Goal: Task Accomplishment & Management: Manage account settings

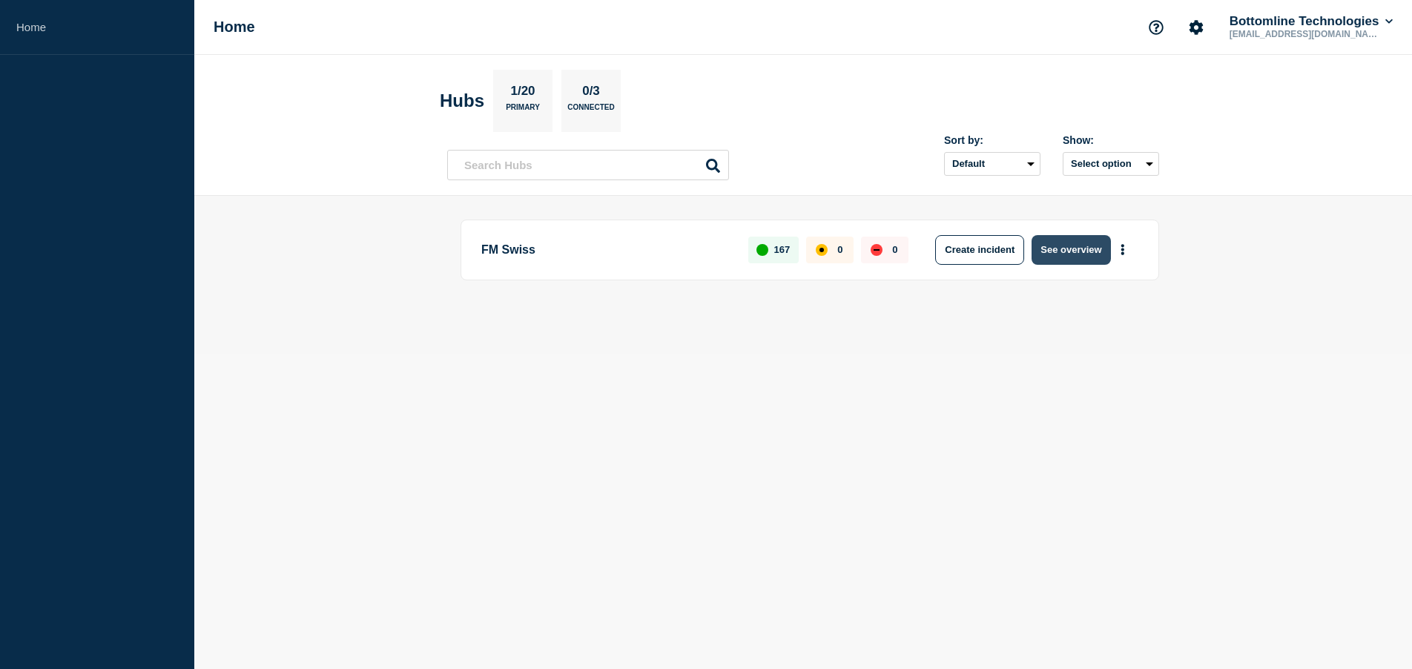
click at [1083, 248] on button "See overview" at bounding box center [1071, 250] width 79 height 30
click at [1061, 255] on button "See overview" at bounding box center [1071, 250] width 79 height 30
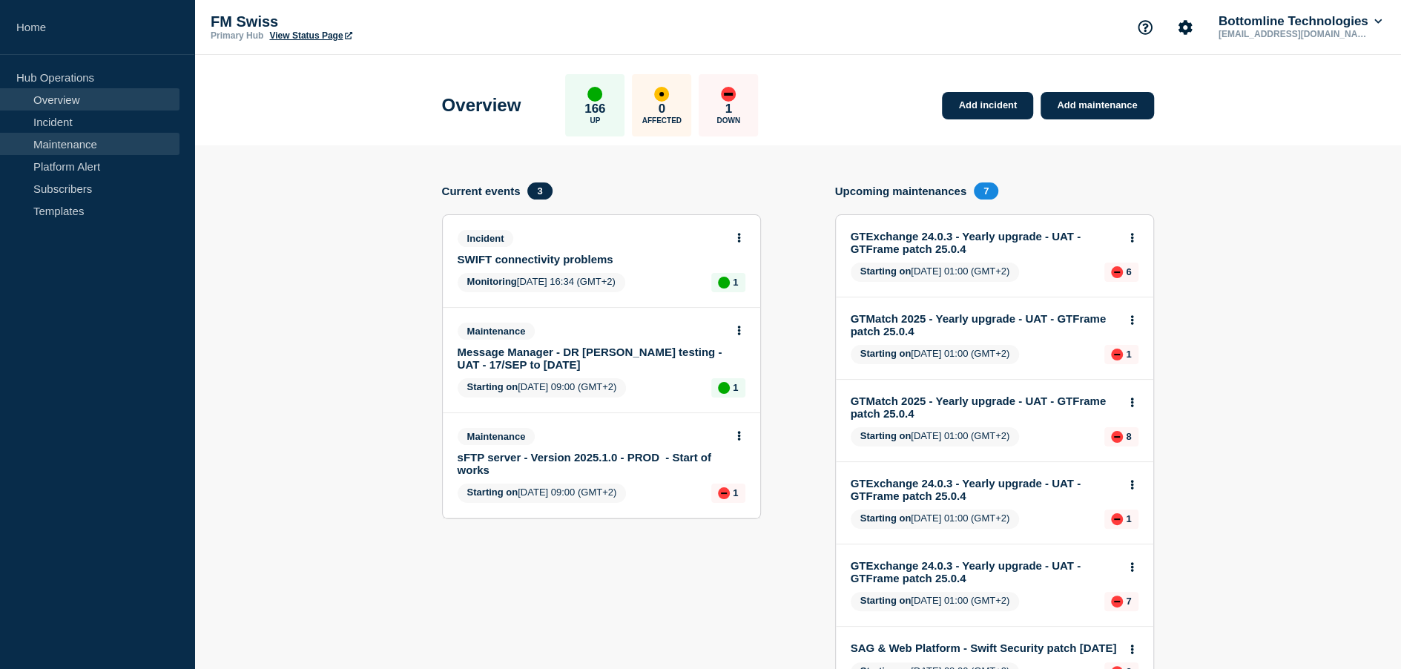
click at [88, 146] on link "Maintenance" at bounding box center [89, 144] width 179 height 22
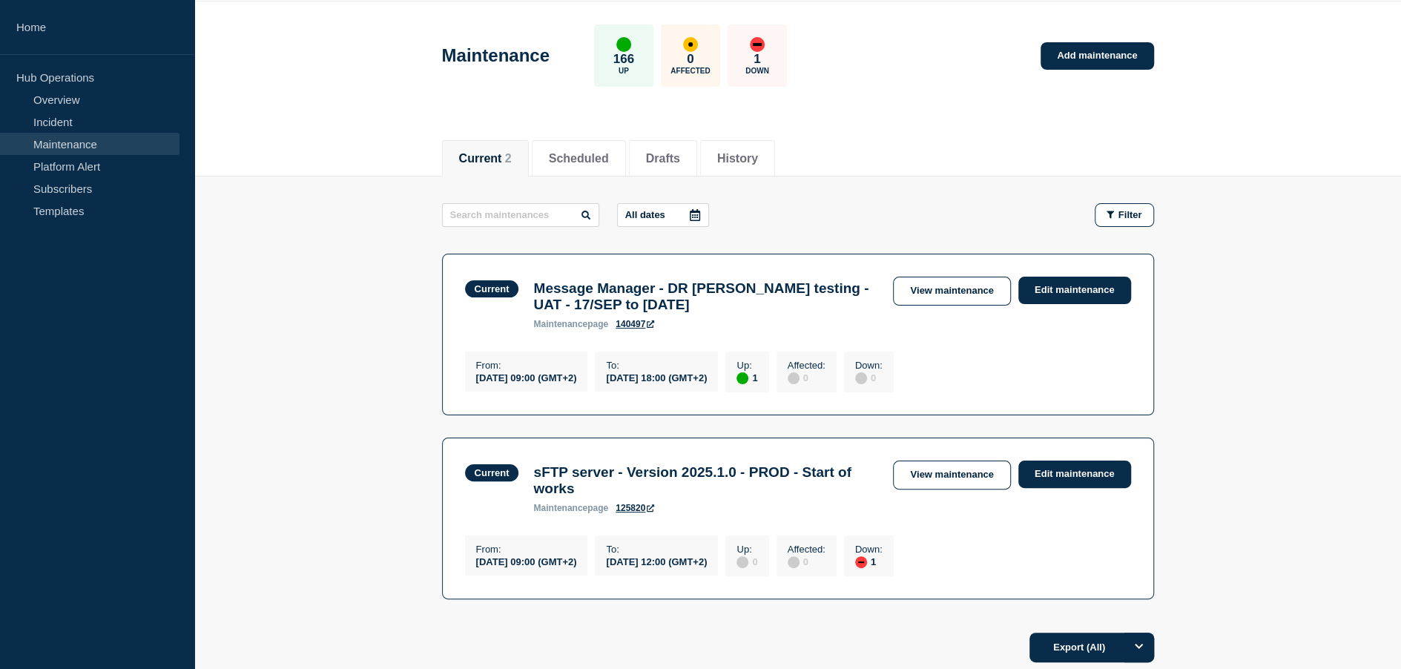
scroll to position [74, 0]
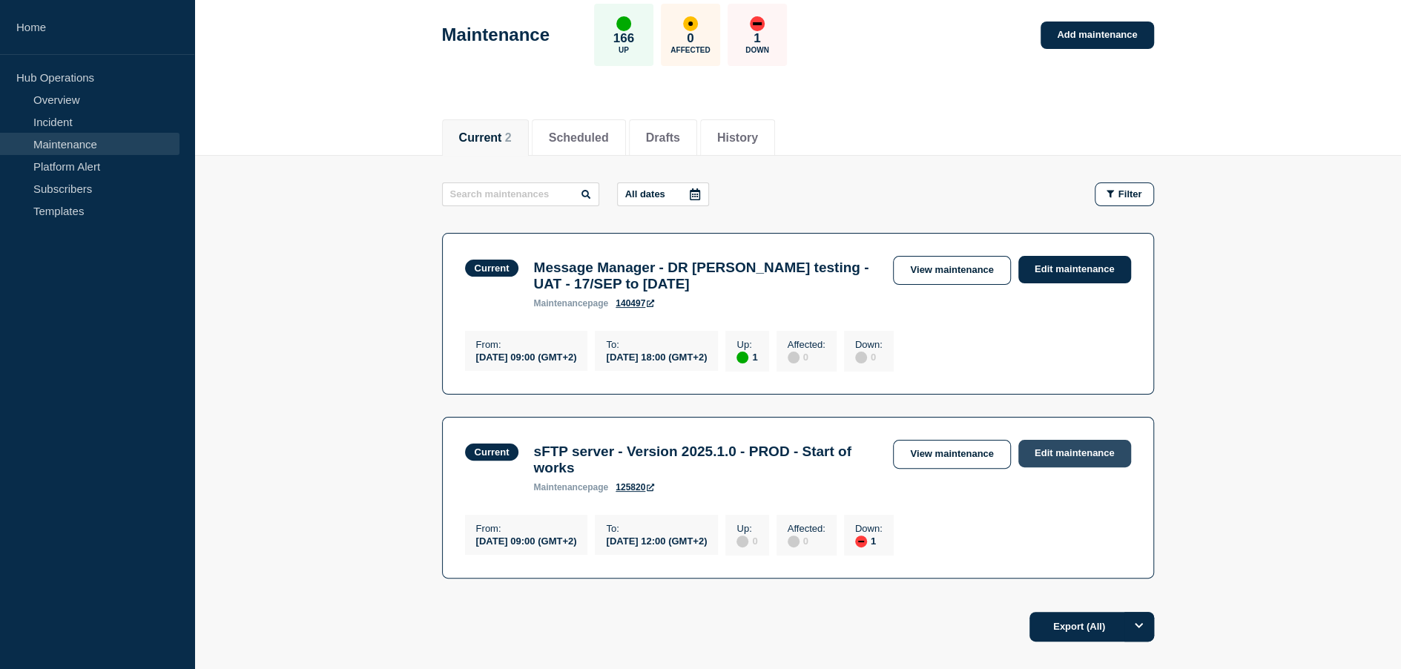
click at [1080, 465] on link "Edit maintenance" at bounding box center [1074, 453] width 113 height 27
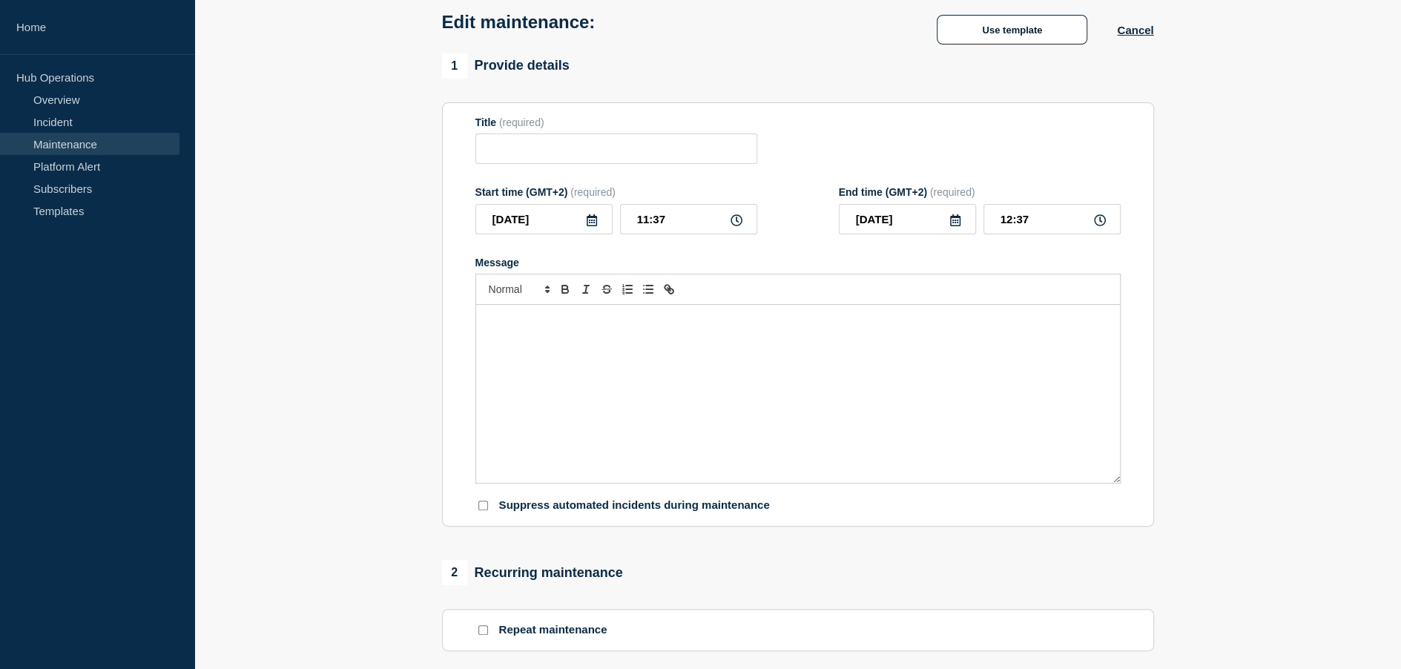
type input "sFTP server - Version 2025.1.0 - PROD - Start of works"
type input "09:00"
type input "12:00"
checkbox input "false"
checkbox input "true"
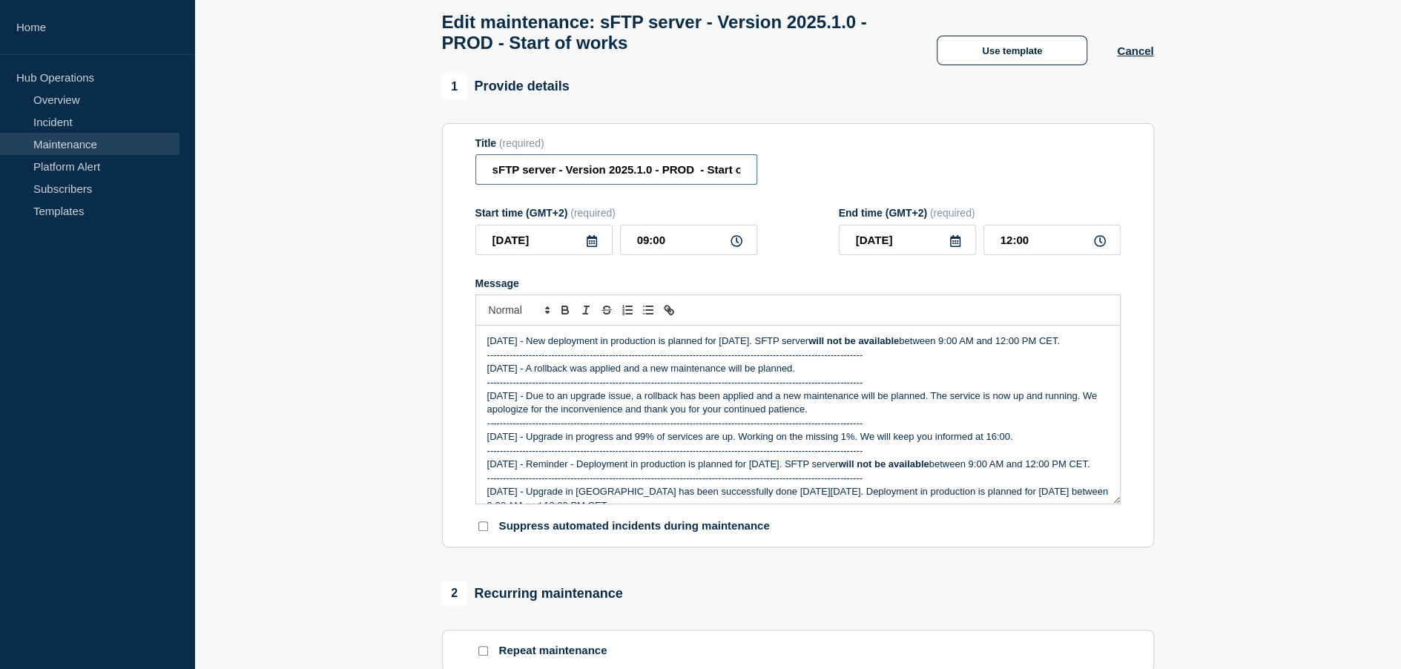
click at [705, 176] on input "sFTP server - Version 2025.1.0 - PROD - Start of works" at bounding box center [616, 169] width 282 height 30
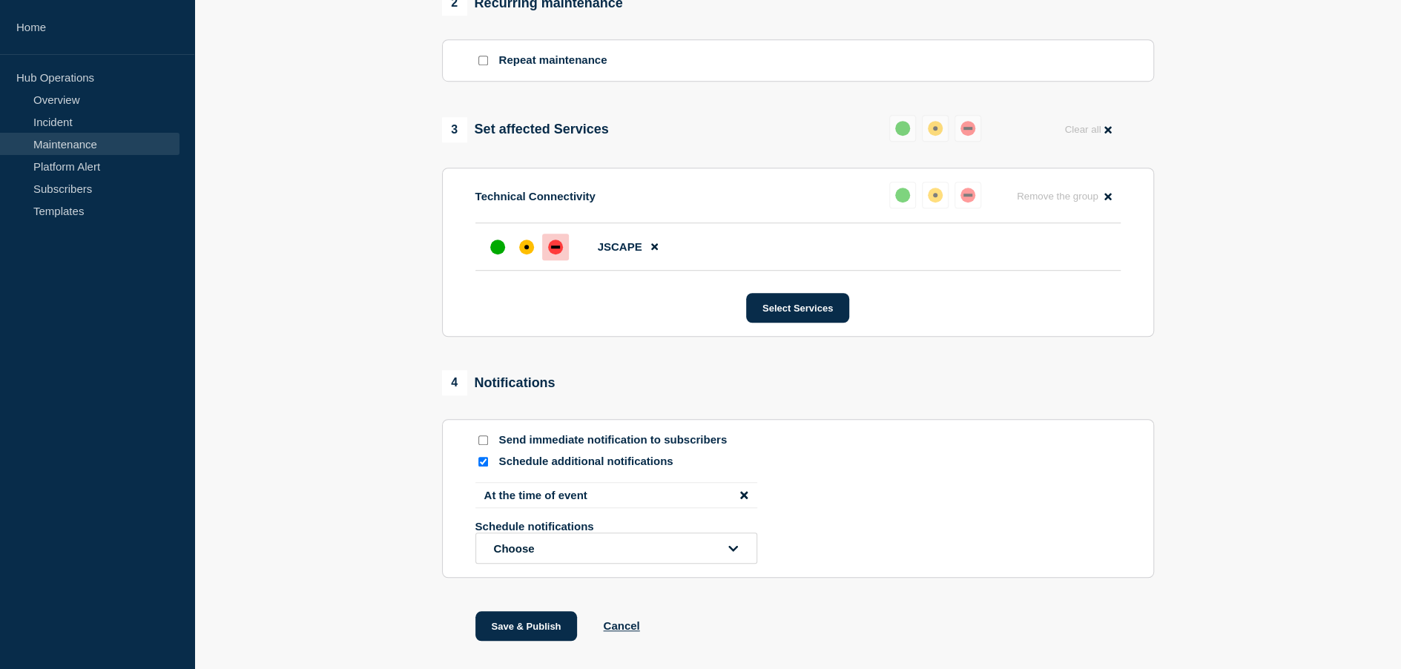
scroll to position [668, 0]
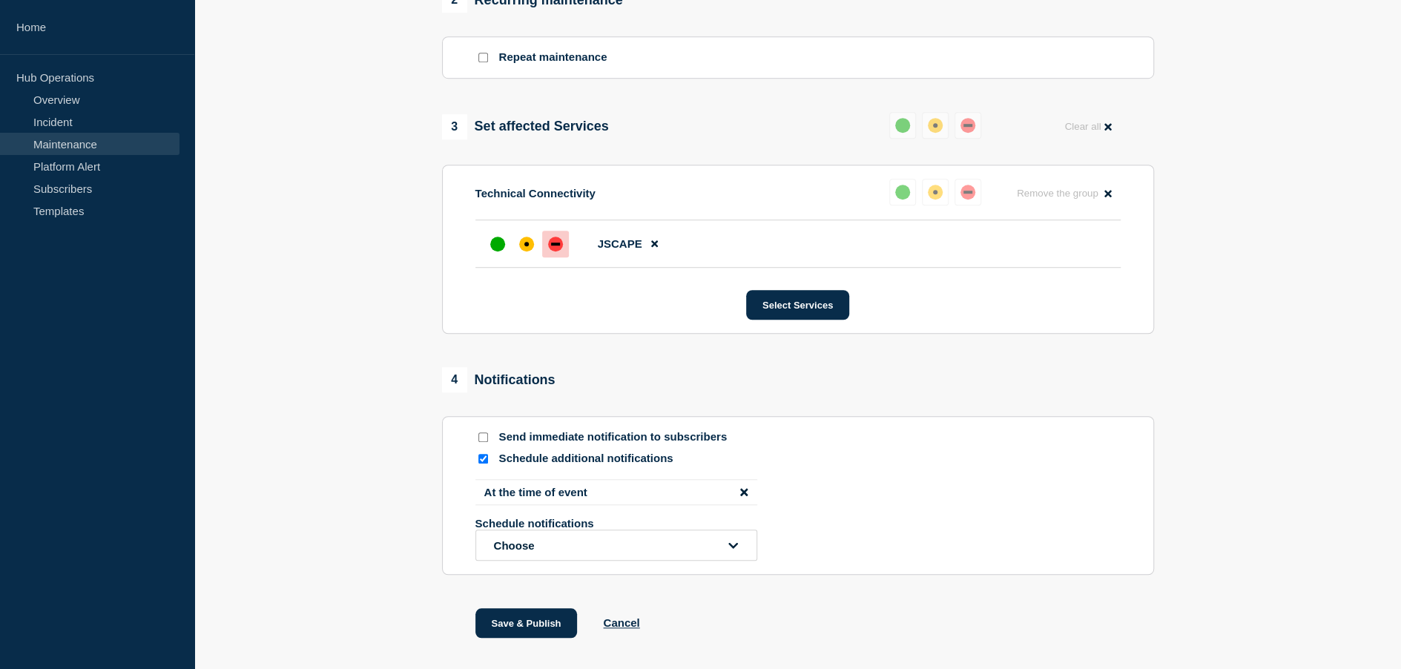
type input "sFTP server - Version 2025.1.0 - PROD - End of works"
click at [675, 501] on li "At the time of event" at bounding box center [616, 492] width 282 height 26
click at [743, 495] on icon "disable notification At the time of event" at bounding box center [743, 491] width 7 height 7
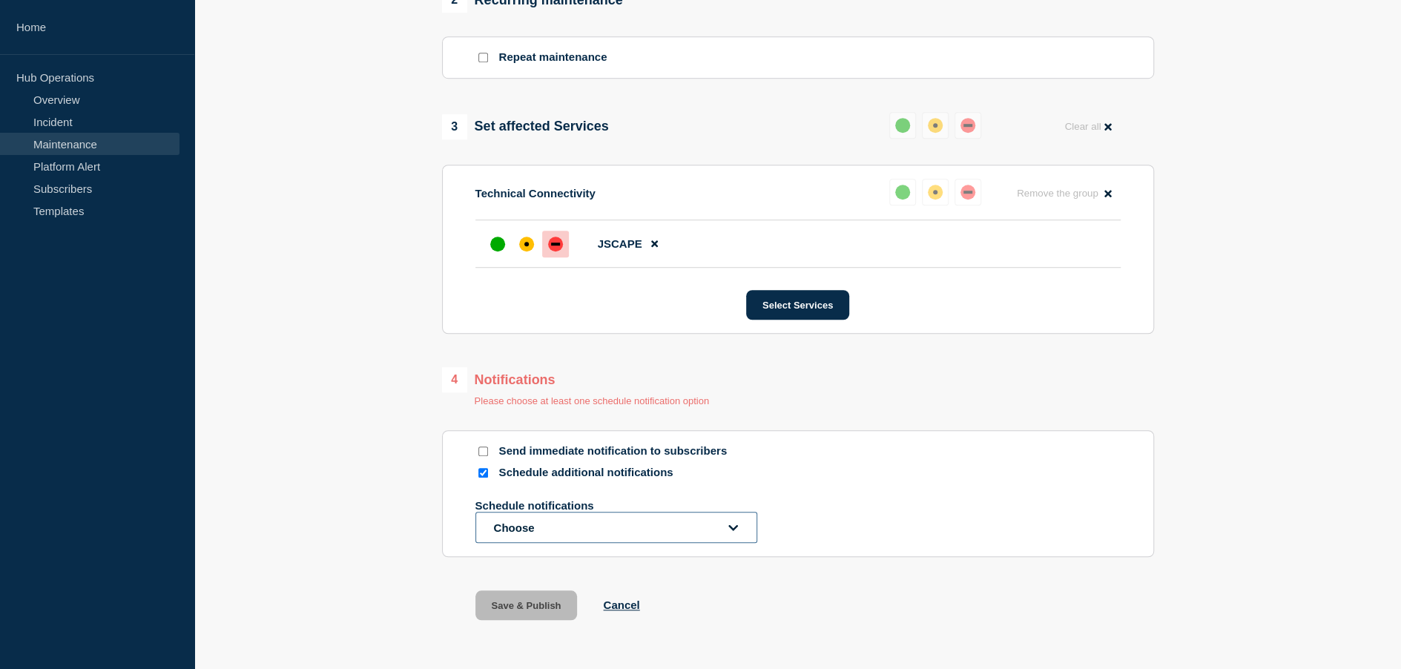
click at [736, 541] on button "Choose" at bounding box center [616, 527] width 282 height 31
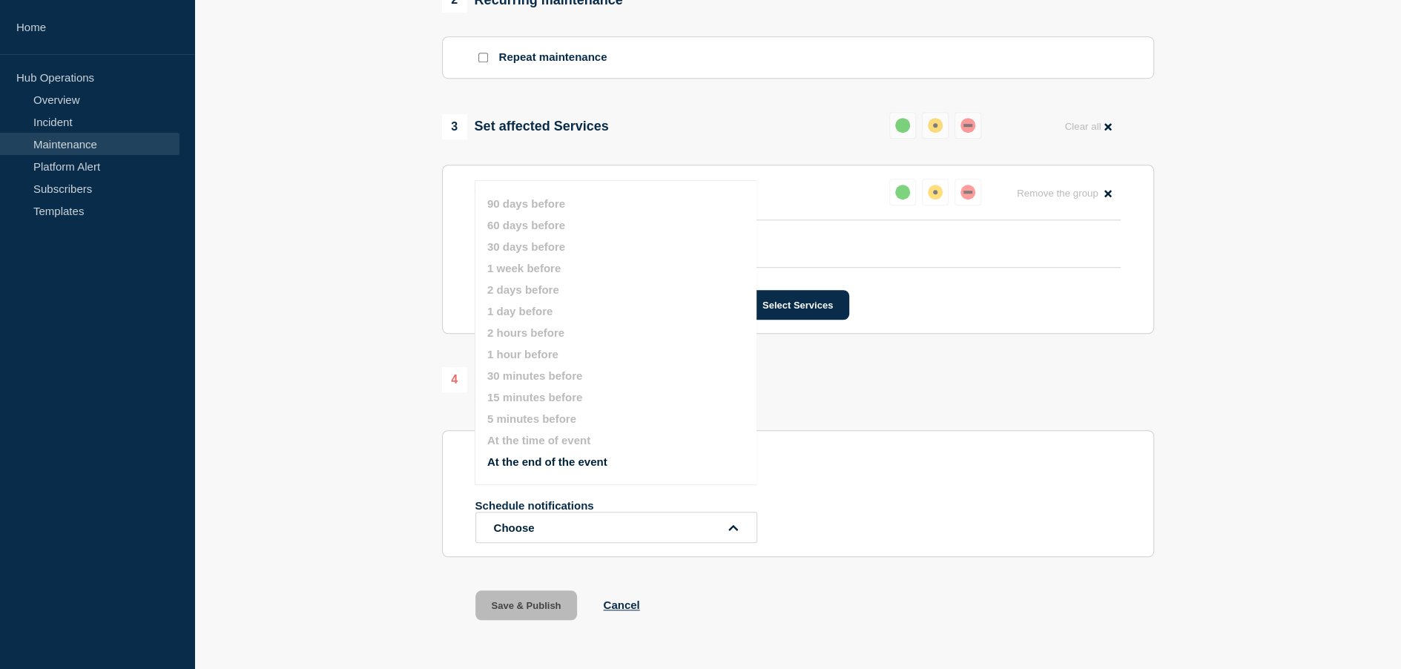
click at [572, 462] on button "At the end of the event" at bounding box center [547, 461] width 120 height 13
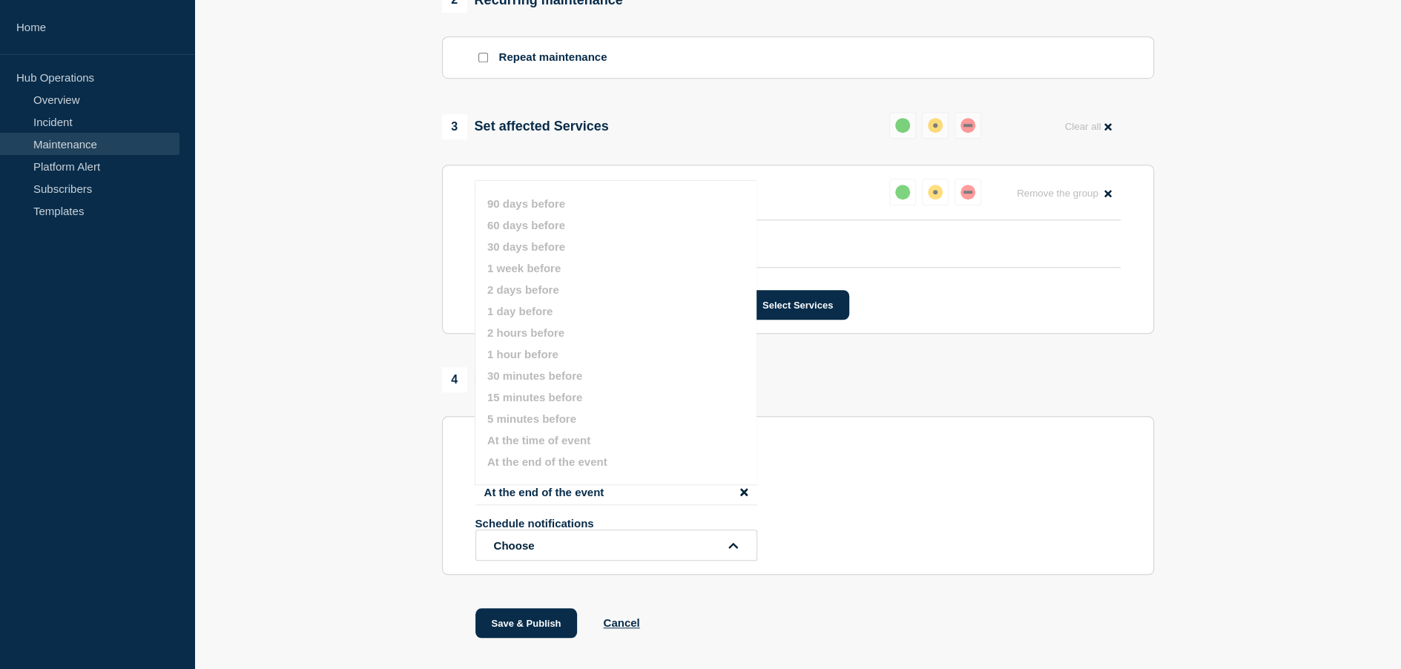
click at [1048, 523] on div "At the end of the event Schedule notifications Choose 90 days before 60 days be…" at bounding box center [797, 520] width 645 height 82
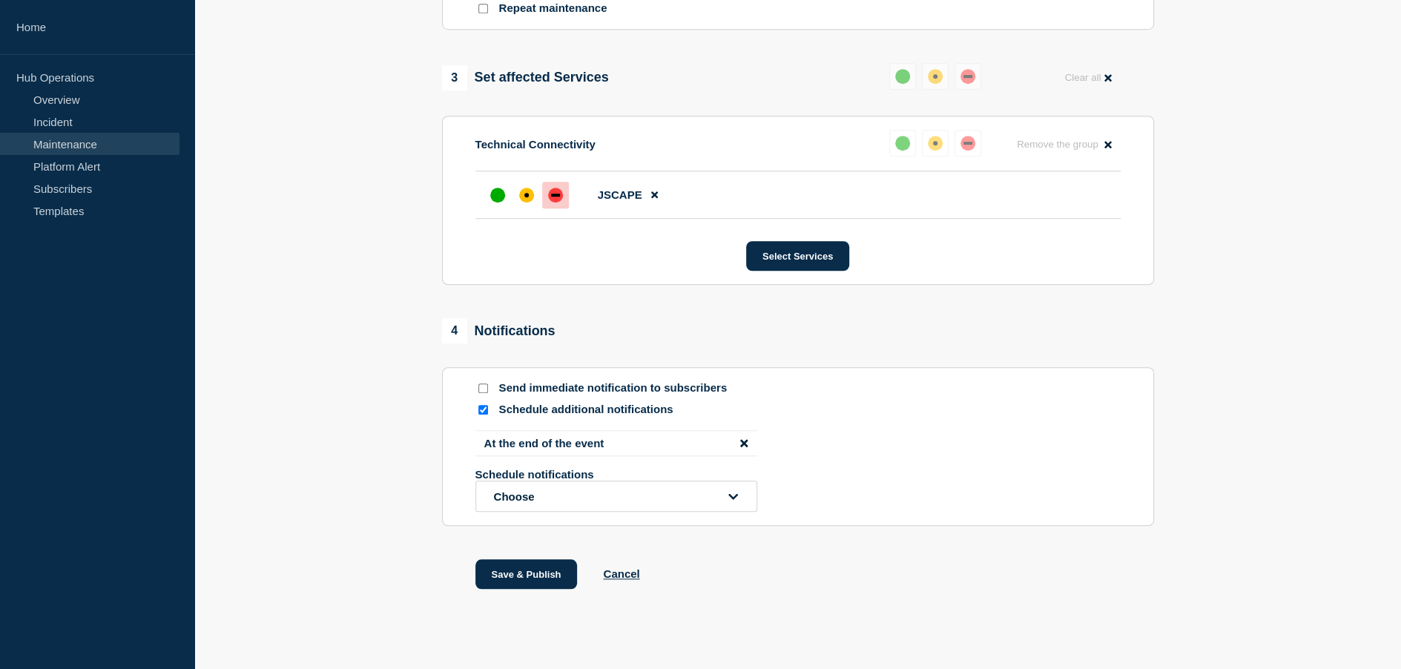
scroll to position [740, 0]
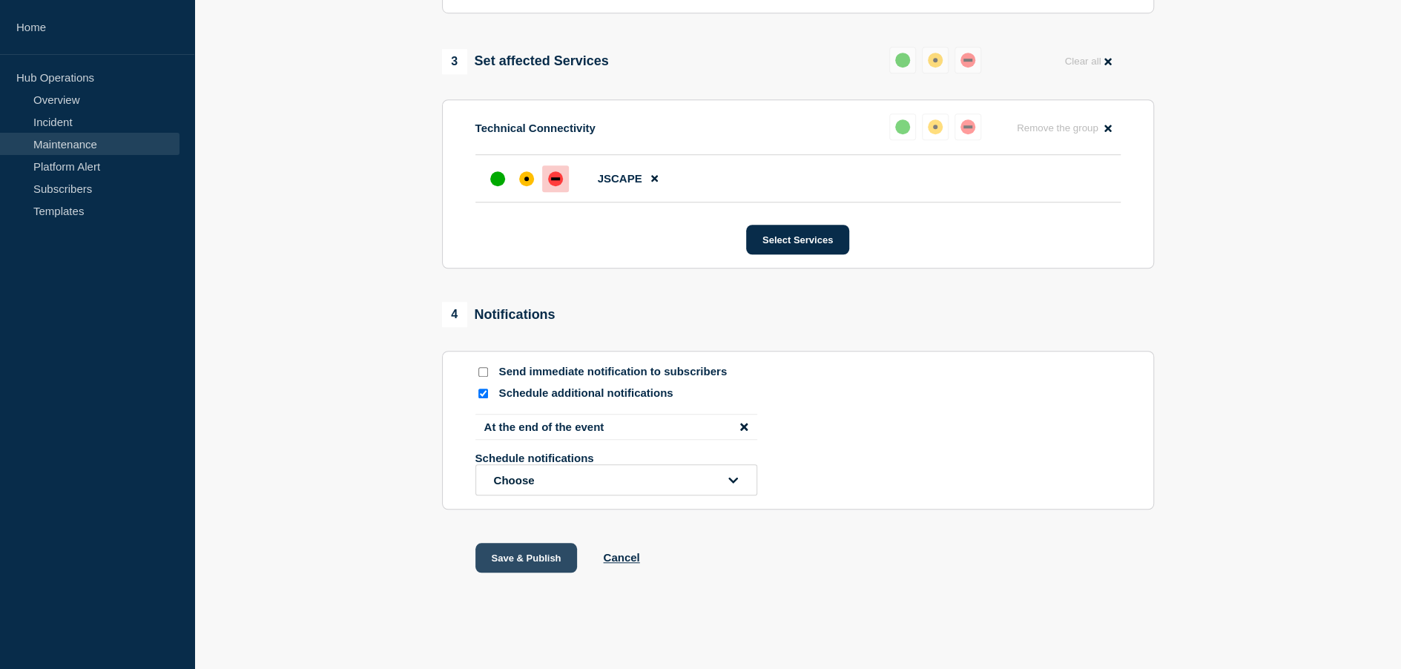
click at [530, 559] on button "Save & Publish" at bounding box center [526, 558] width 102 height 30
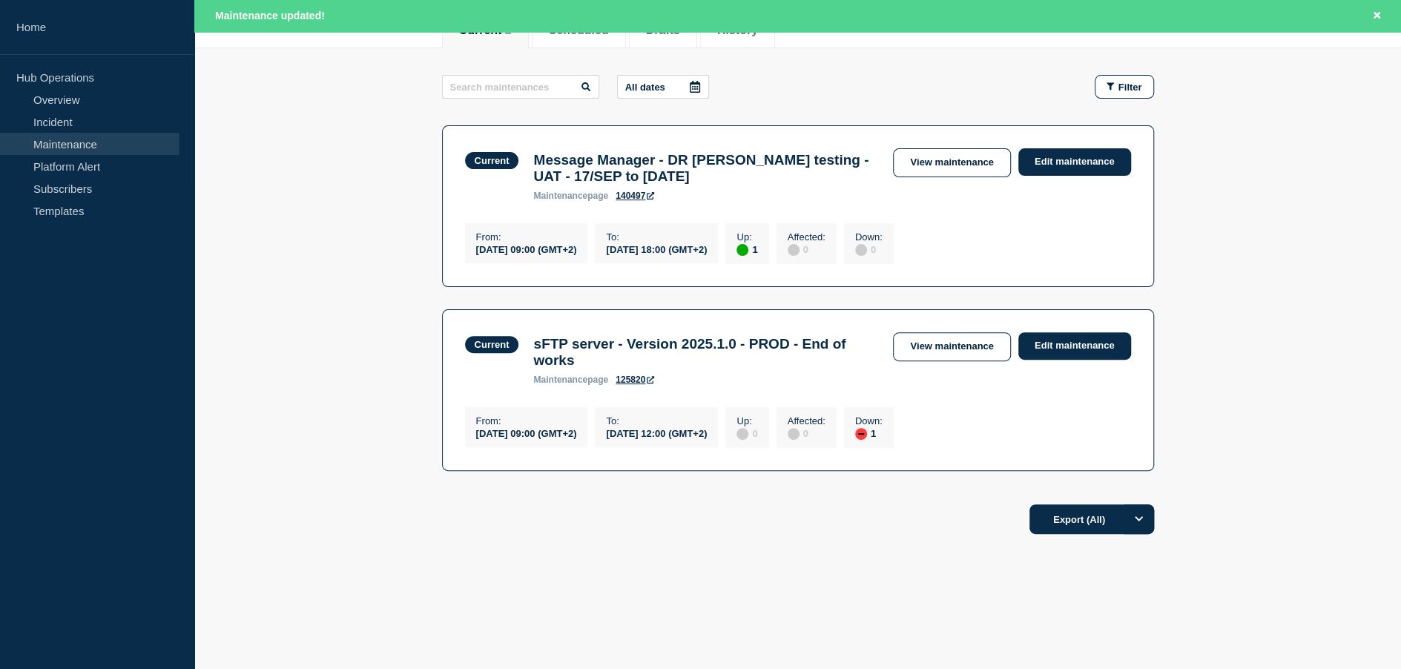
scroll to position [223, 0]
click at [1075, 336] on link "Edit maintenance" at bounding box center [1074, 345] width 113 height 27
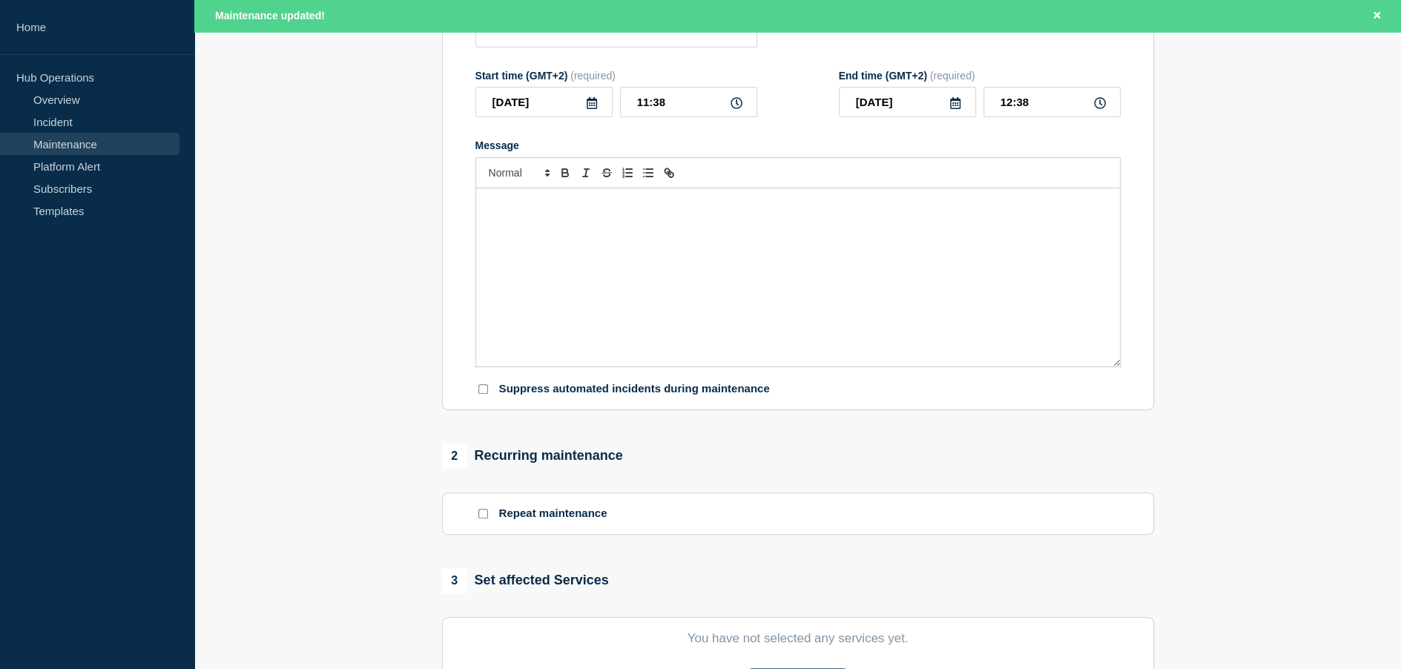
type input "sFTP server - Version 2025.1.0 - PROD - End of works"
type input "09:00"
type input "12:00"
checkbox input "false"
checkbox input "true"
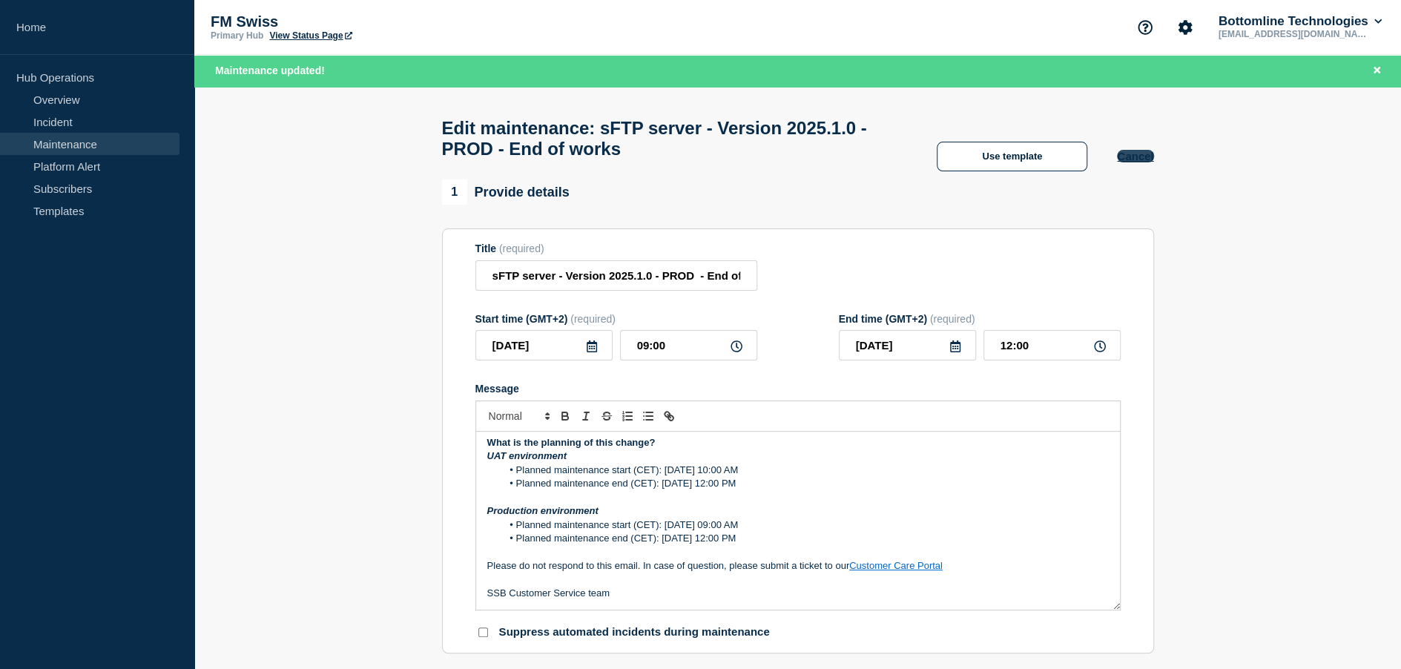
click at [1147, 162] on button "Cancel" at bounding box center [1135, 156] width 36 height 13
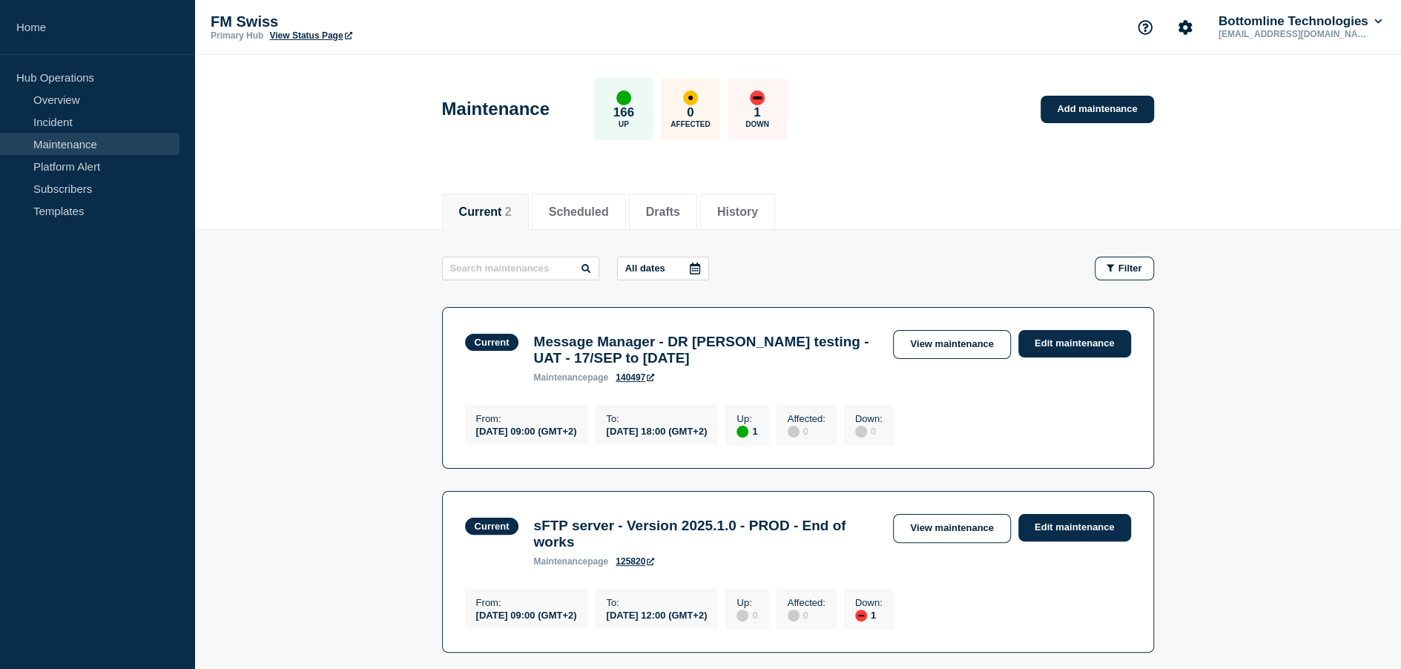
click at [16, 575] on aside "Home Hub Operations Overview Incident Maintenance Platform Alert Subscribers Te…" at bounding box center [97, 334] width 194 height 669
